Goal: Task Accomplishment & Management: Manage account settings

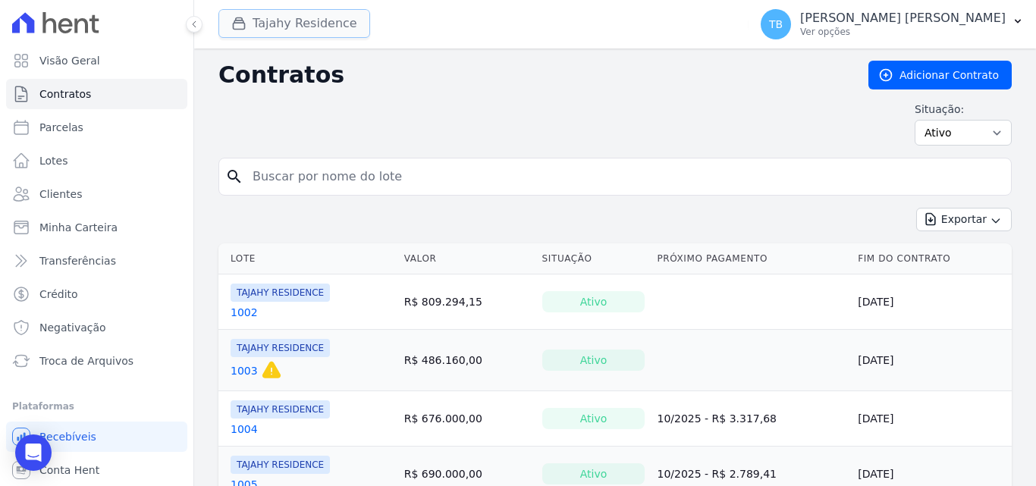
click at [276, 21] on button "Tajahy Residence" at bounding box center [294, 23] width 152 height 29
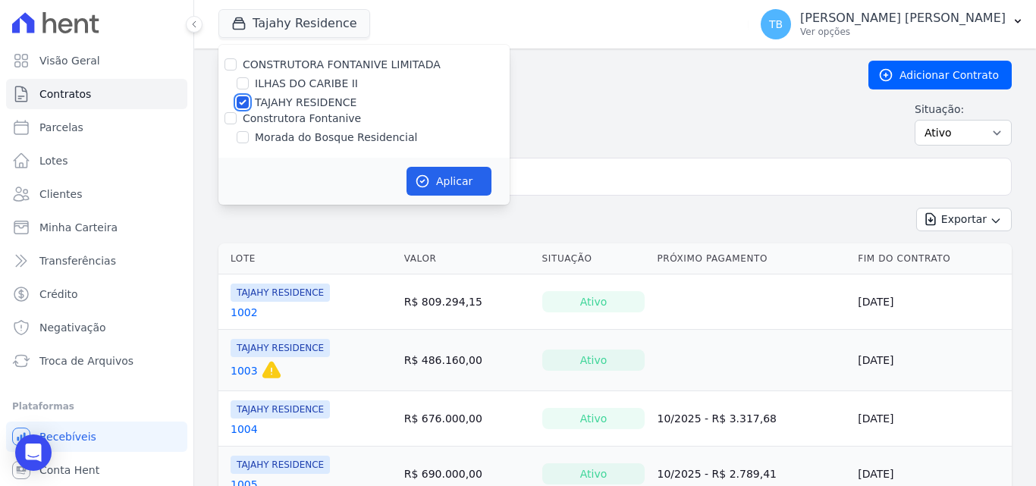
click at [244, 101] on input "TAJAHY RESIDENCE" at bounding box center [243, 102] width 12 height 12
checkbox input "false"
click at [243, 136] on input "Morada do Bosque Residencial" at bounding box center [243, 137] width 12 height 12
checkbox input "true"
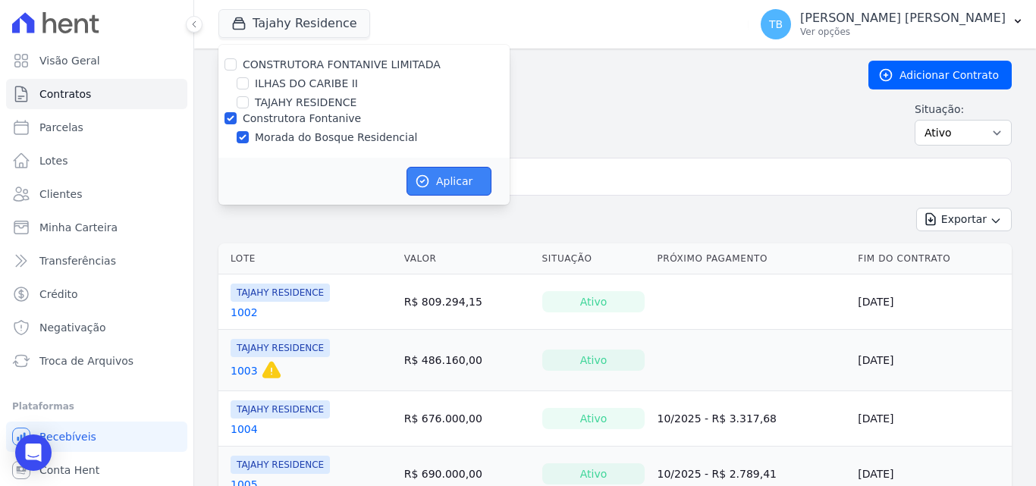
click at [466, 180] on button "Aplicar" at bounding box center [448, 181] width 85 height 29
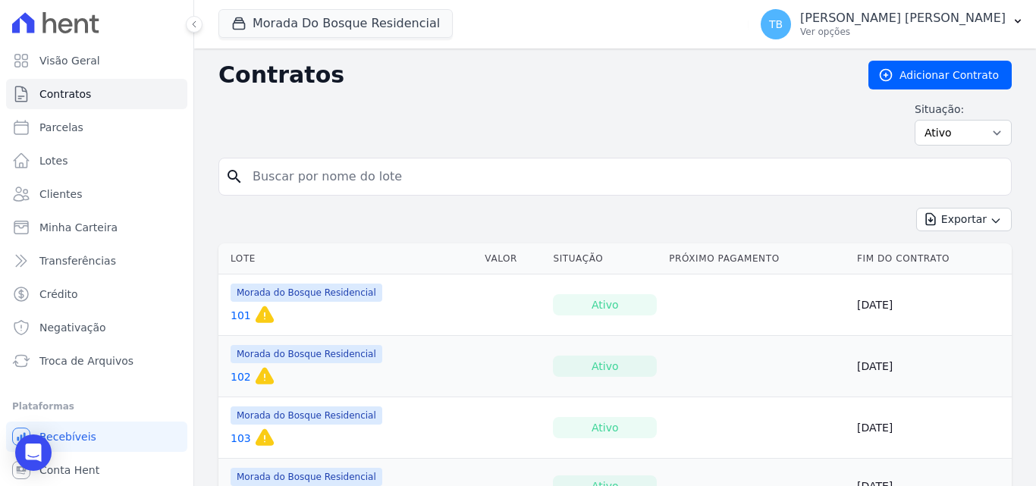
click at [336, 183] on input "search" at bounding box center [623, 176] width 761 height 30
click at [289, 174] on input "search" at bounding box center [623, 176] width 761 height 30
type input "49"
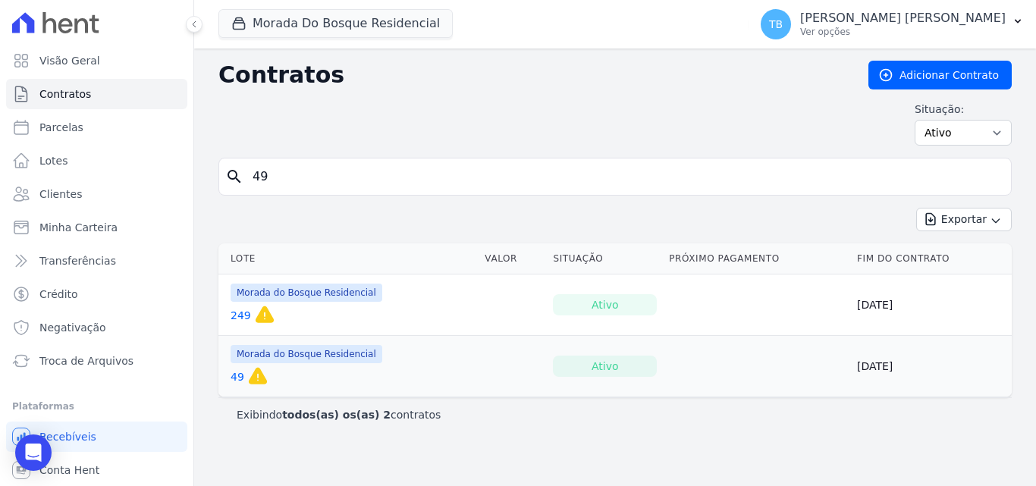
click at [234, 377] on link "49" at bounding box center [237, 376] width 14 height 15
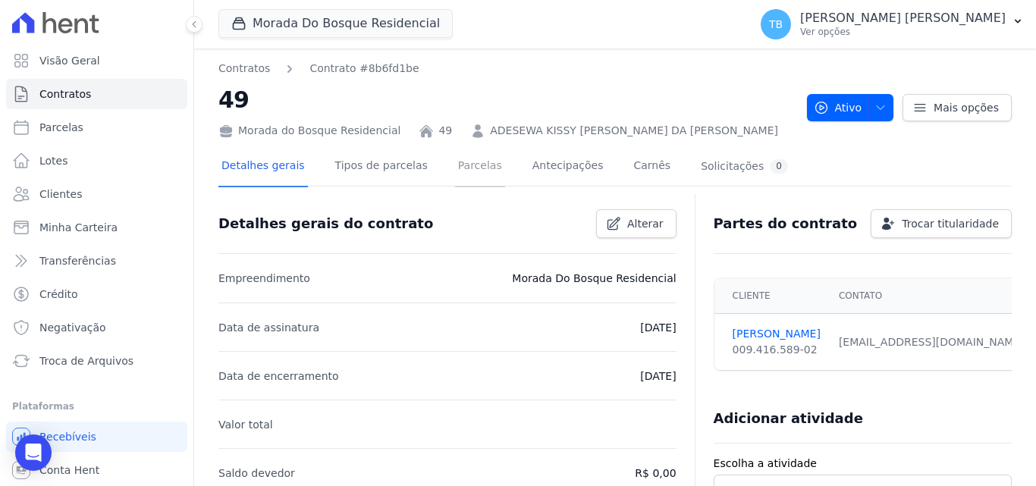
click at [456, 164] on link "Parcelas" at bounding box center [480, 167] width 50 height 40
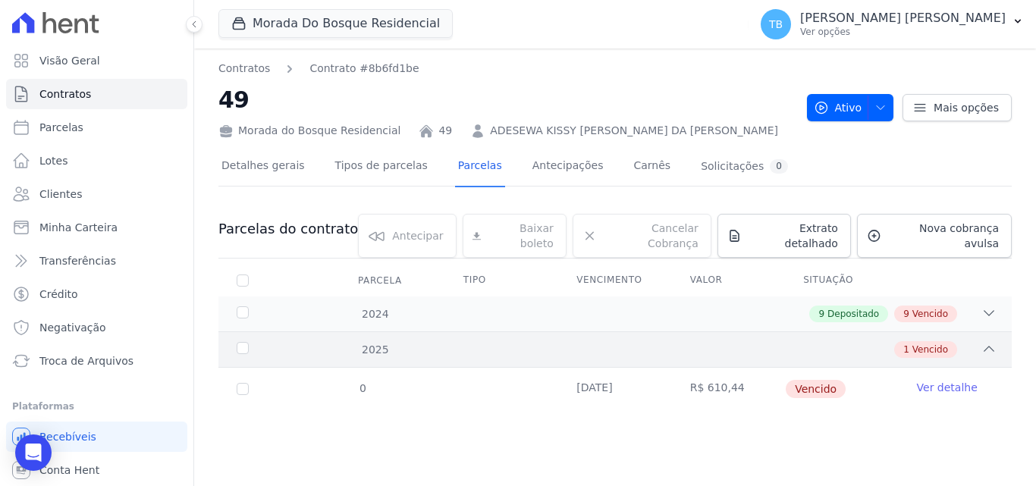
click at [447, 341] on div "1 Vencido" at bounding box center [653, 349] width 685 height 17
click at [448, 308] on div "9 Depositado 9 Vencido" at bounding box center [653, 314] width 685 height 17
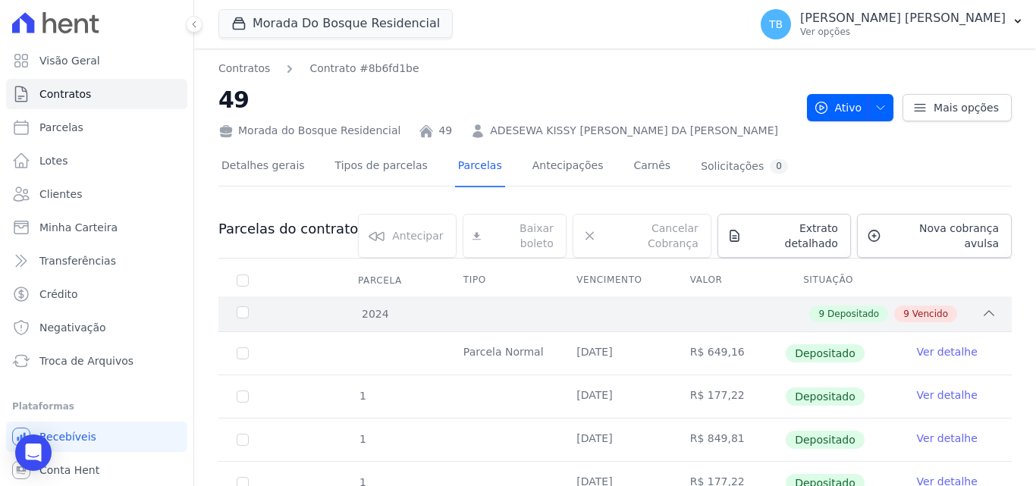
click at [448, 309] on div "9 Depositado 9 Vencido" at bounding box center [653, 314] width 685 height 17
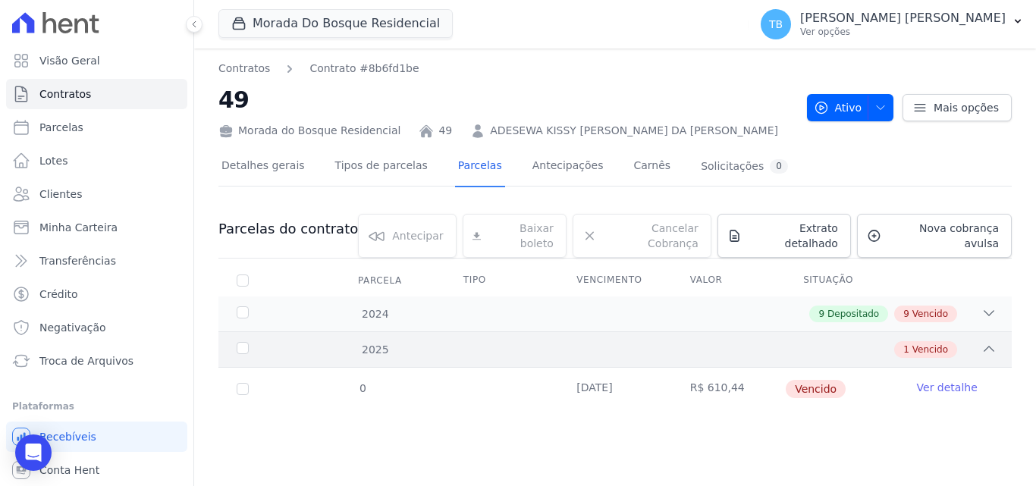
click at [444, 341] on div "1 Vencido" at bounding box center [653, 349] width 685 height 17
click at [566, 343] on div "1 Vencido" at bounding box center [653, 349] width 685 height 17
click at [506, 368] on td at bounding box center [501, 389] width 113 height 42
click at [957, 380] on link "Ver detalhe" at bounding box center [947, 387] width 61 height 15
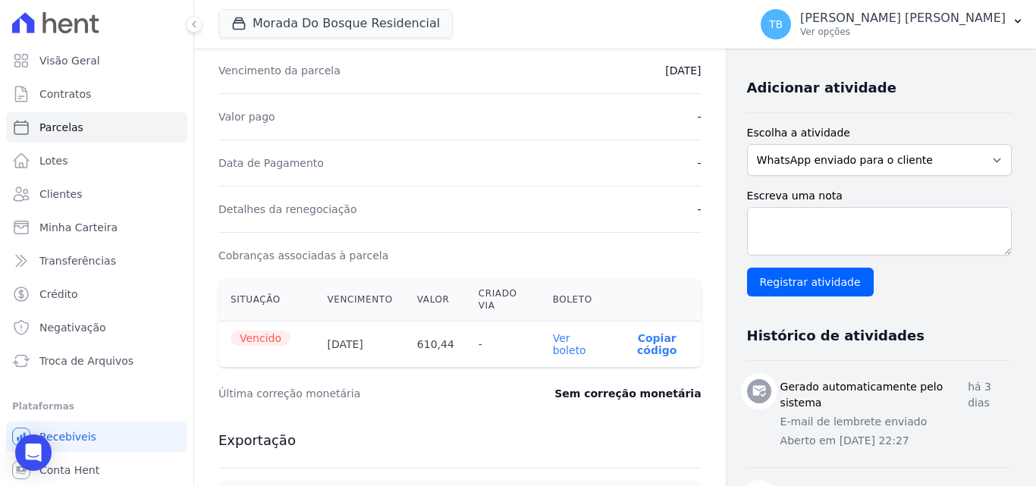
scroll to position [379, 0]
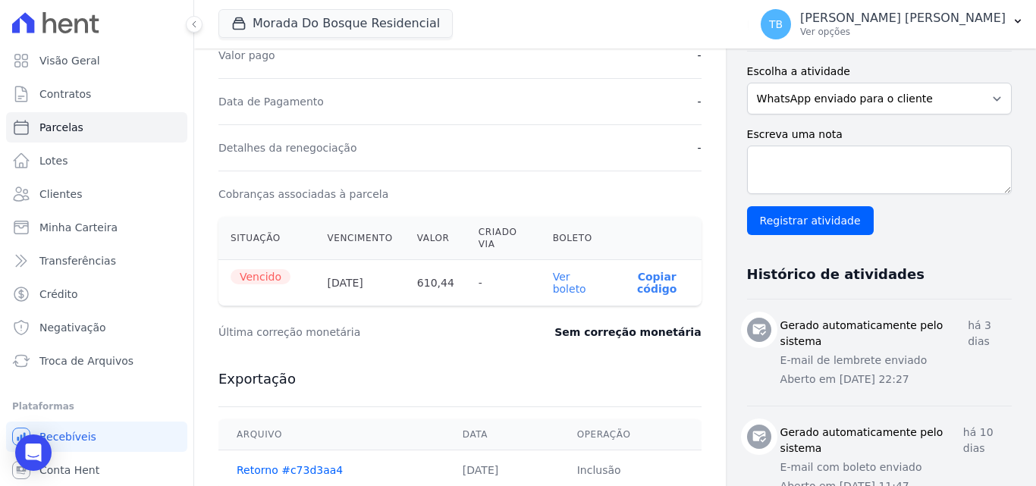
click at [555, 276] on link "Ver boleto" at bounding box center [569, 283] width 33 height 24
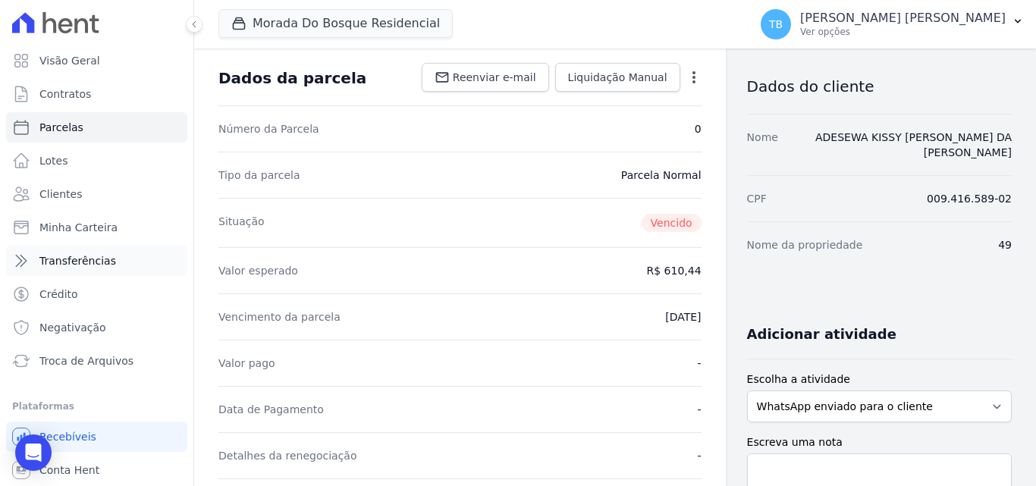
scroll to position [0, 0]
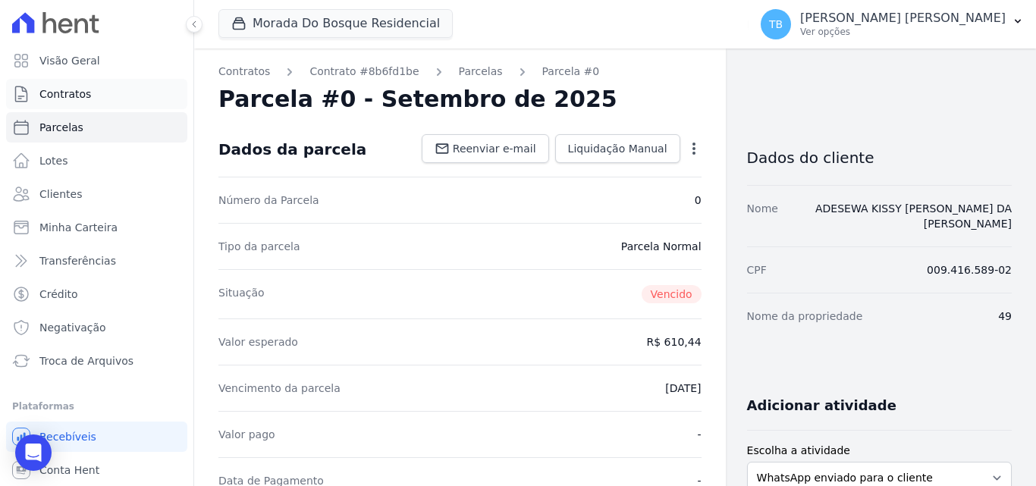
click at [89, 90] on link "Contratos" at bounding box center [96, 94] width 181 height 30
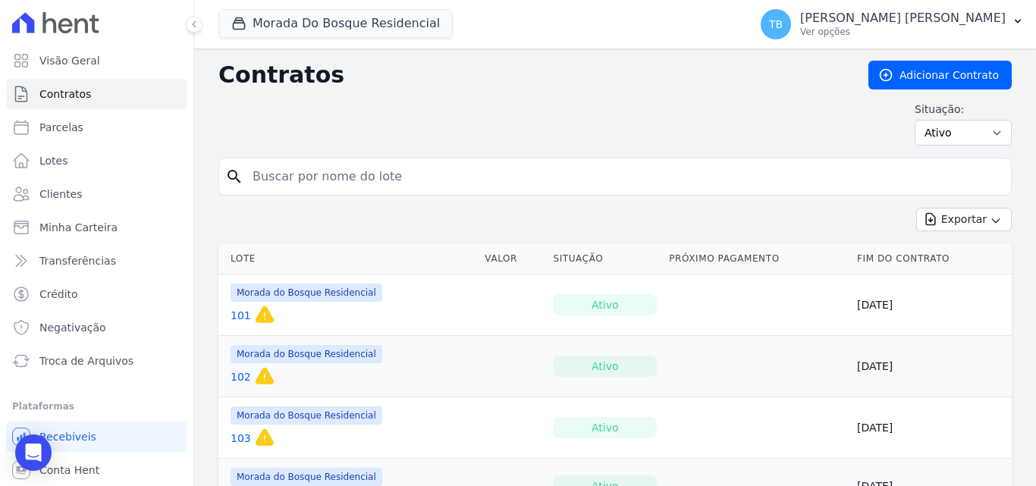
click at [280, 179] on input "search" at bounding box center [623, 176] width 761 height 30
type input "49"
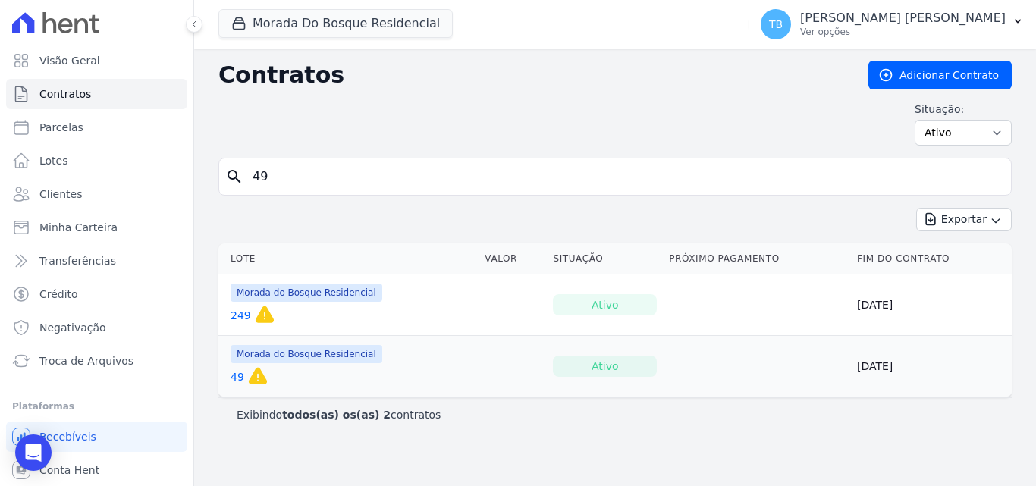
click at [237, 374] on link "49" at bounding box center [237, 376] width 14 height 15
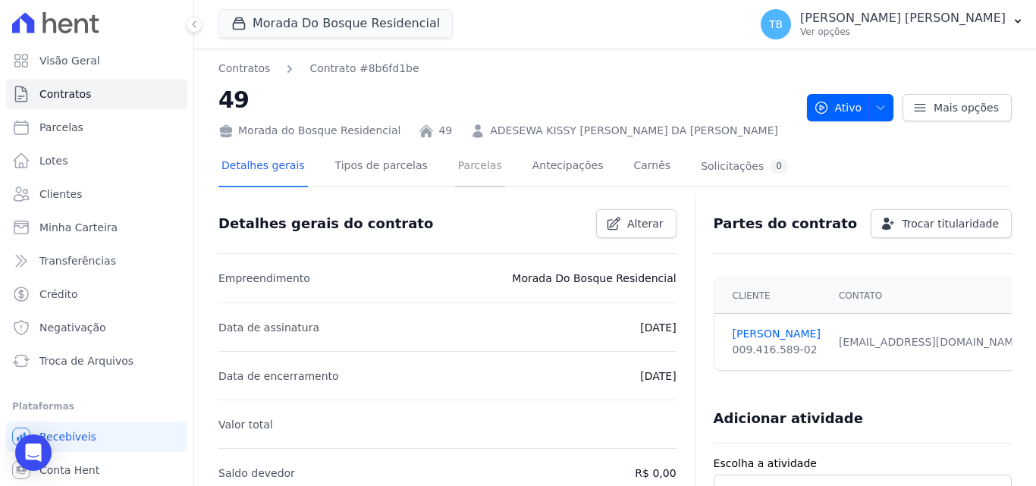
click at [457, 167] on link "Parcelas" at bounding box center [480, 167] width 50 height 40
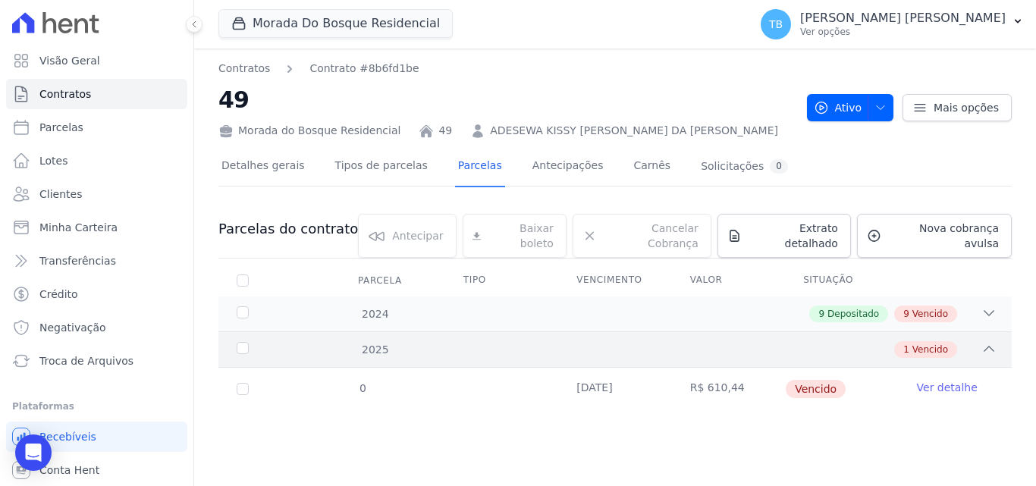
click at [986, 341] on icon at bounding box center [988, 348] width 15 height 15
click at [549, 331] on div "2025 1 Vencido" at bounding box center [614, 349] width 793 height 36
click at [944, 380] on link "Ver detalhe" at bounding box center [947, 387] width 61 height 15
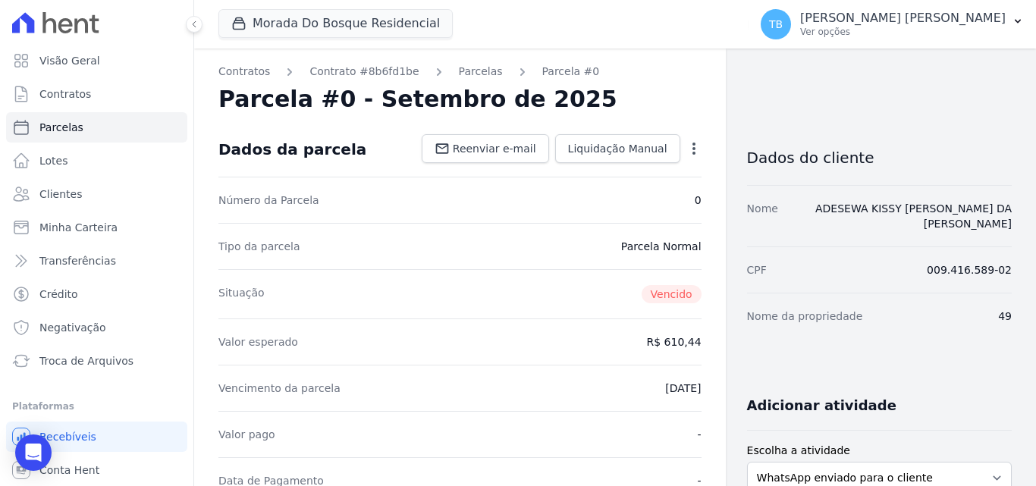
click at [688, 149] on icon "button" at bounding box center [693, 148] width 15 height 15
click at [623, 199] on link "Cancelar Cobrança" at bounding box center [628, 196] width 133 height 27
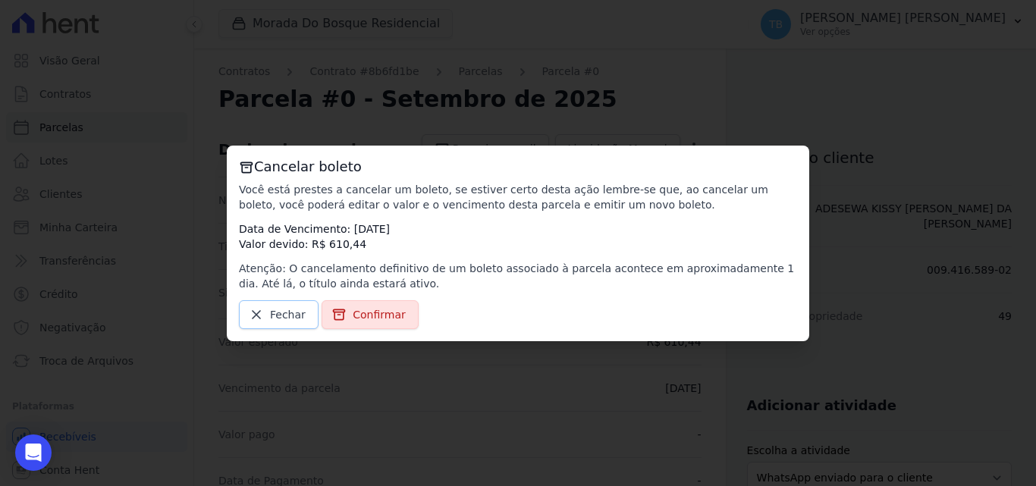
click at [276, 309] on span "Fechar" at bounding box center [288, 314] width 36 height 15
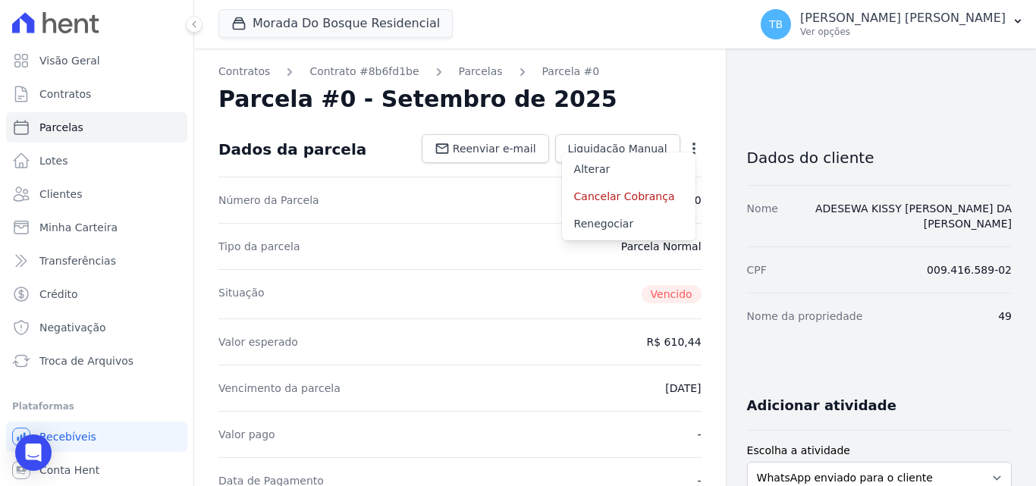
click at [600, 89] on div "Parcela #0 - Setembro de 2025" at bounding box center [459, 99] width 483 height 27
click at [95, 94] on link "Contratos" at bounding box center [96, 94] width 181 height 30
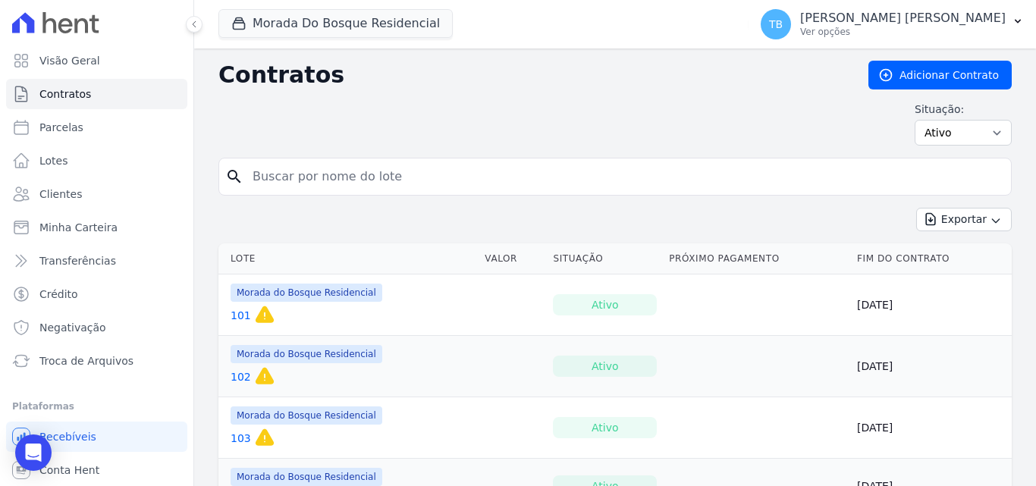
click at [336, 185] on input "search" at bounding box center [623, 176] width 761 height 30
click at [274, 172] on input "search" at bounding box center [623, 176] width 761 height 30
type input "61"
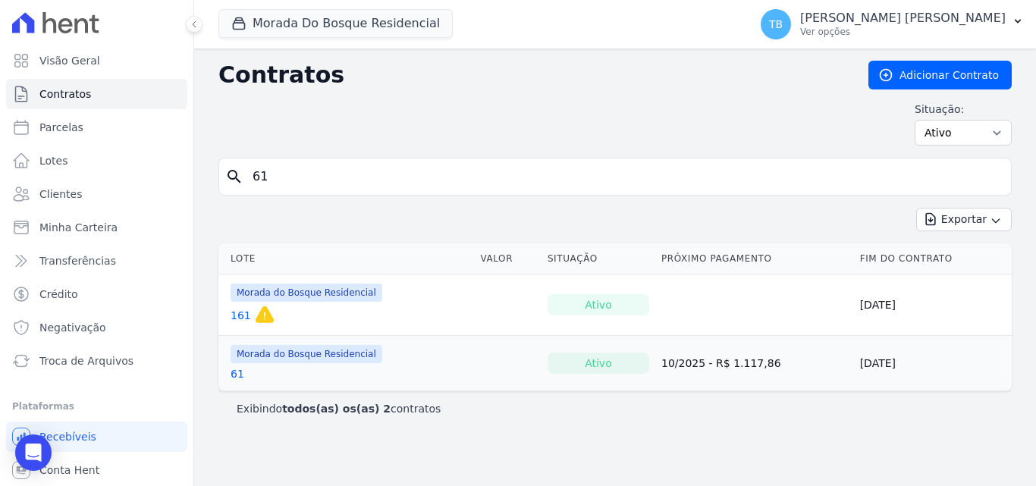
click at [234, 372] on link "61" at bounding box center [237, 373] width 14 height 15
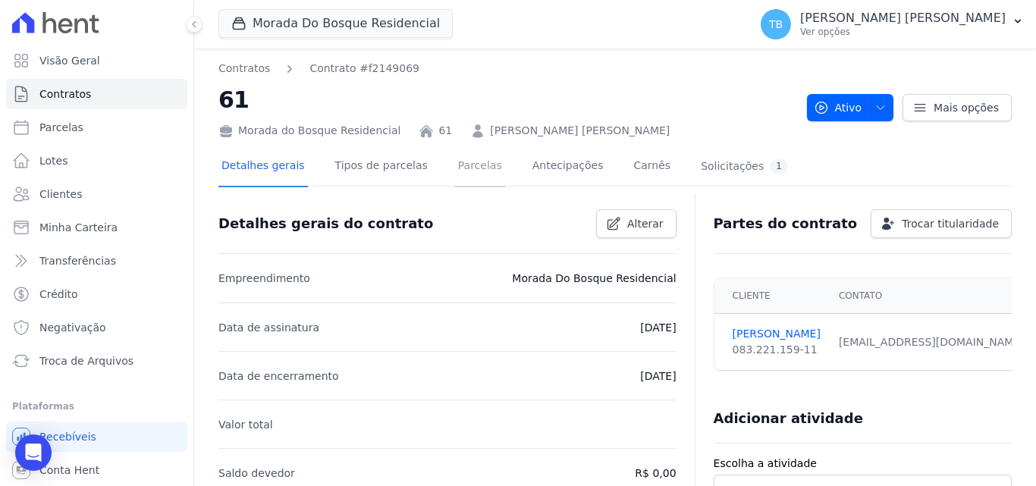
click at [462, 165] on link "Parcelas" at bounding box center [480, 167] width 50 height 40
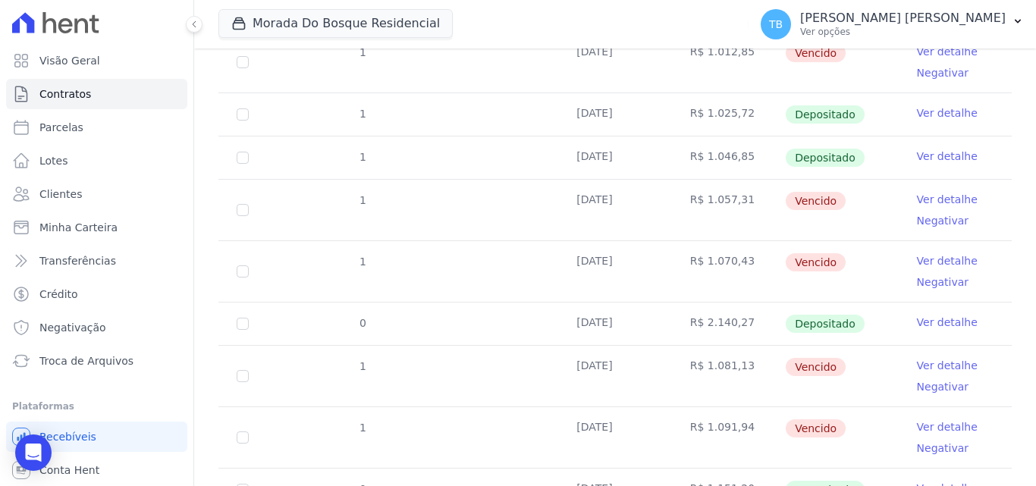
scroll to position [542, 0]
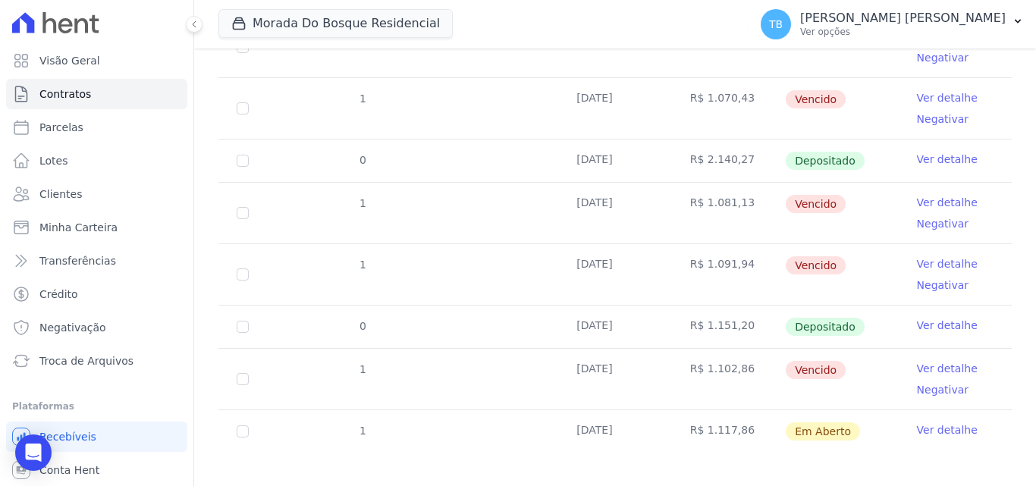
click at [926, 318] on link "Ver detalhe" at bounding box center [947, 325] width 61 height 15
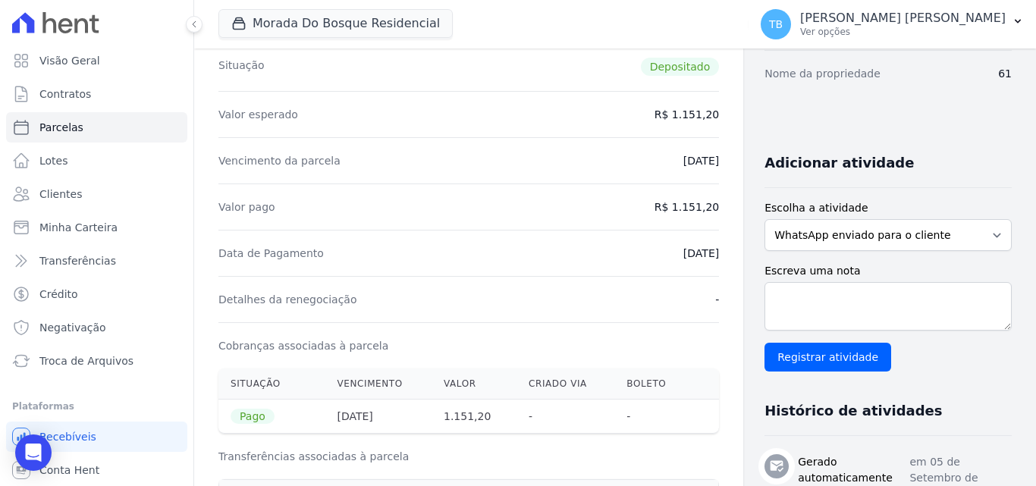
scroll to position [455, 0]
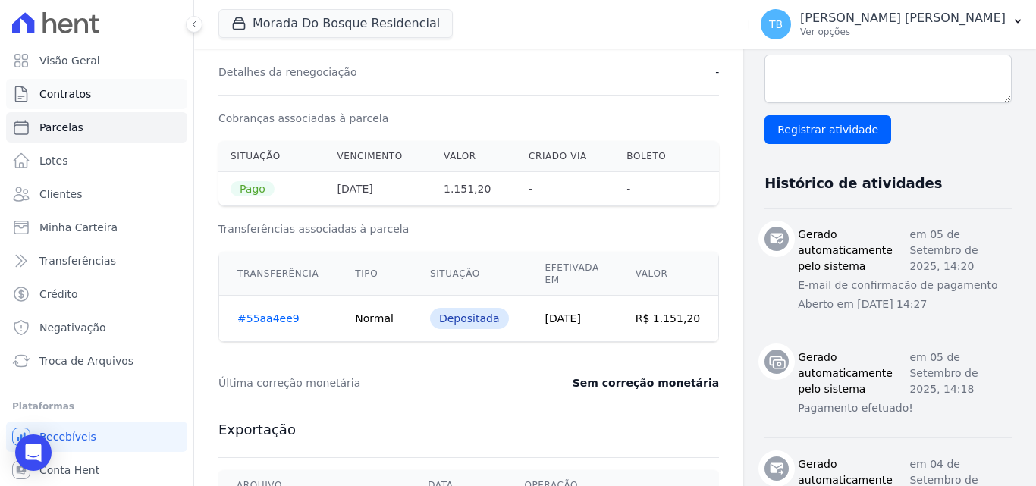
click at [103, 89] on link "Contratos" at bounding box center [96, 94] width 181 height 30
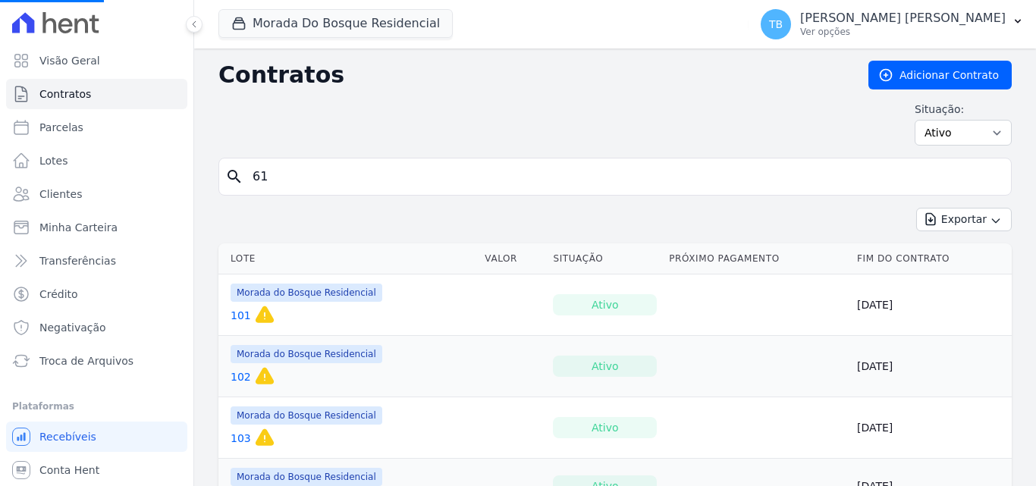
click at [289, 176] on input "61" at bounding box center [623, 176] width 761 height 30
drag, startPoint x: 286, startPoint y: 192, endPoint x: 290, endPoint y: 175, distance: 17.3
click at [287, 187] on div "search" at bounding box center [614, 177] width 793 height 38
click at [290, 175] on input "search" at bounding box center [623, 176] width 761 height 30
type input "290"
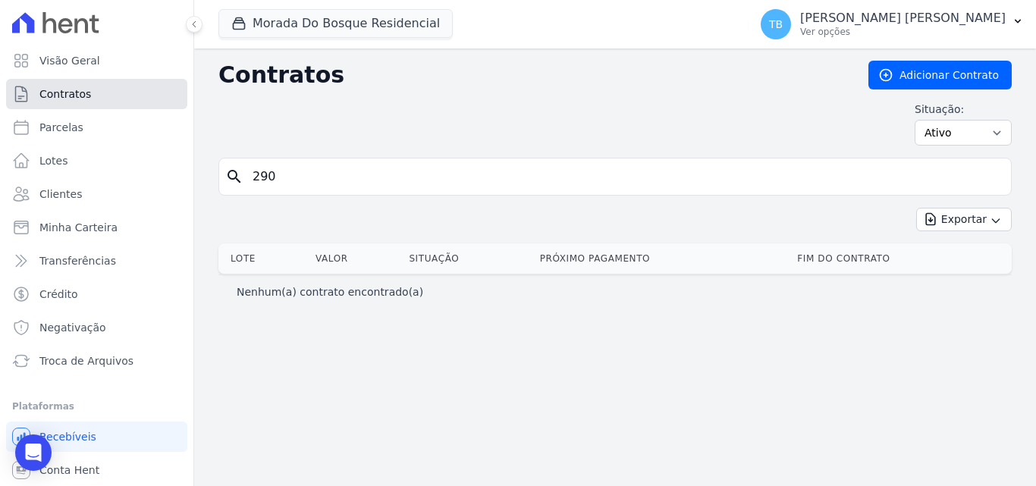
click at [105, 91] on link "Contratos" at bounding box center [96, 94] width 181 height 30
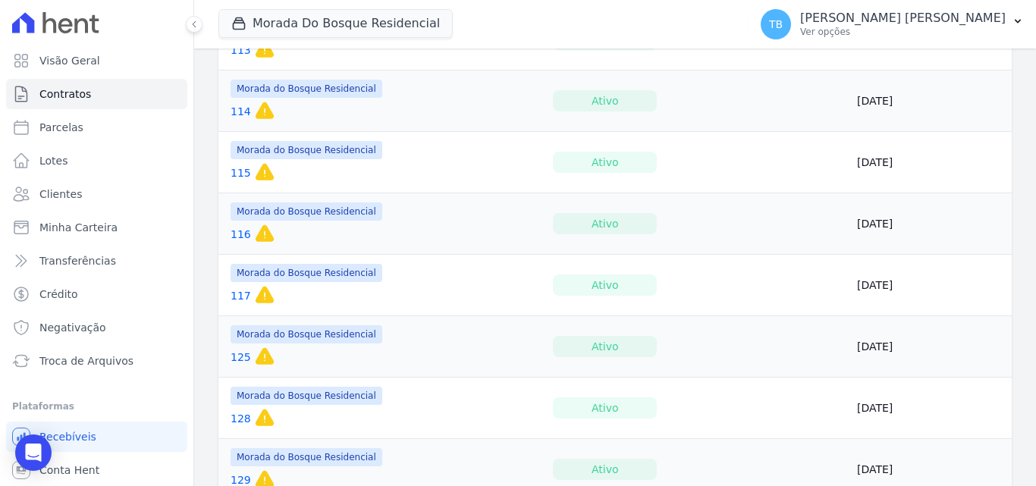
scroll to position [1213, 0]
